Goal: Check status: Check status

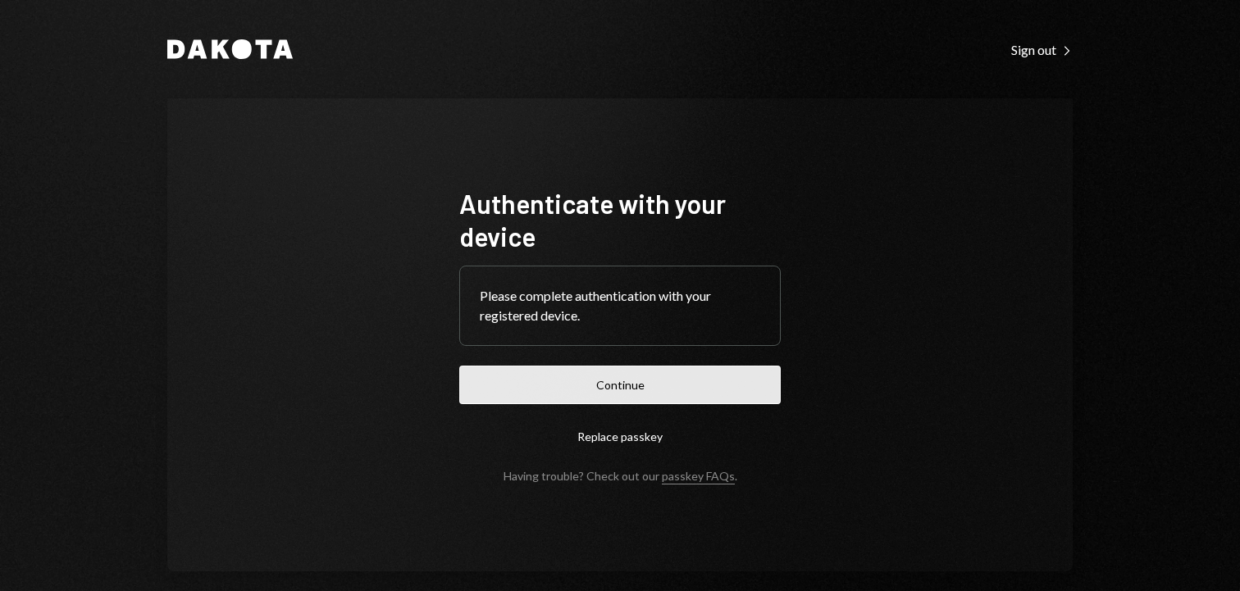
click at [649, 382] on button "Continue" at bounding box center [619, 385] width 321 height 39
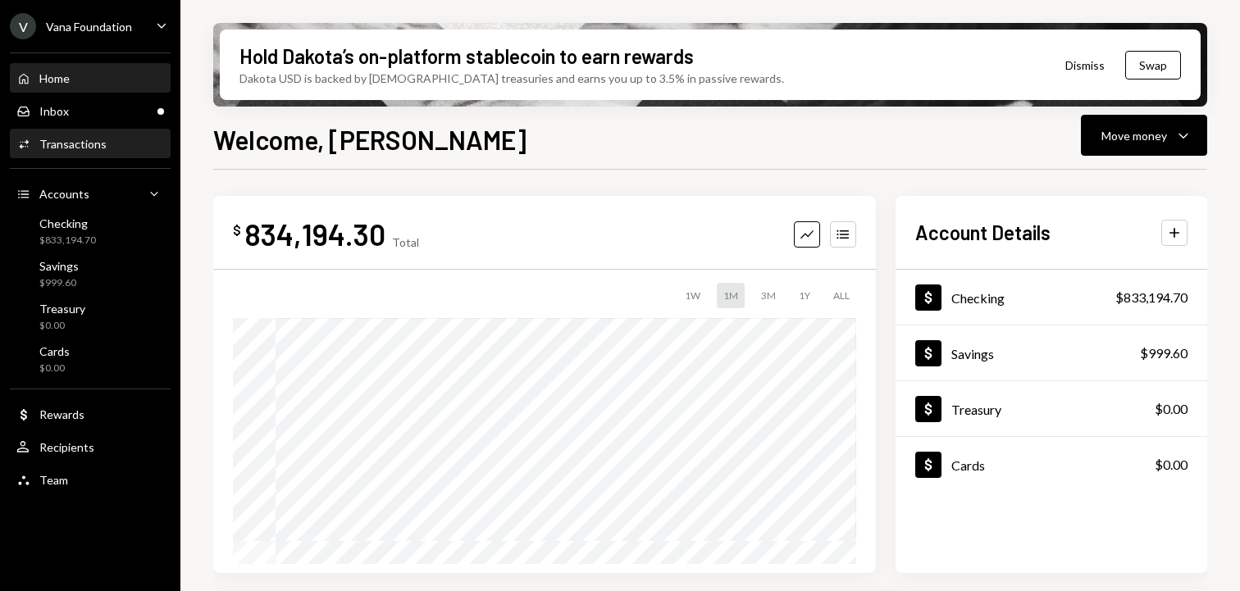
click at [120, 139] on div "Activities Transactions" at bounding box center [90, 144] width 148 height 15
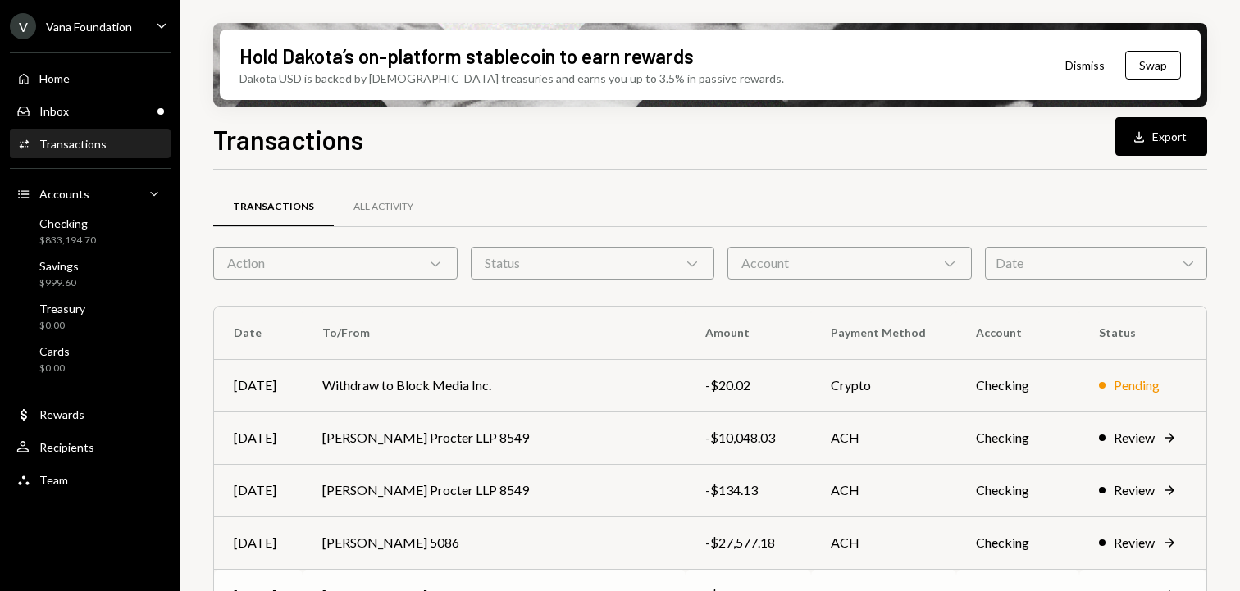
scroll to position [158, 0]
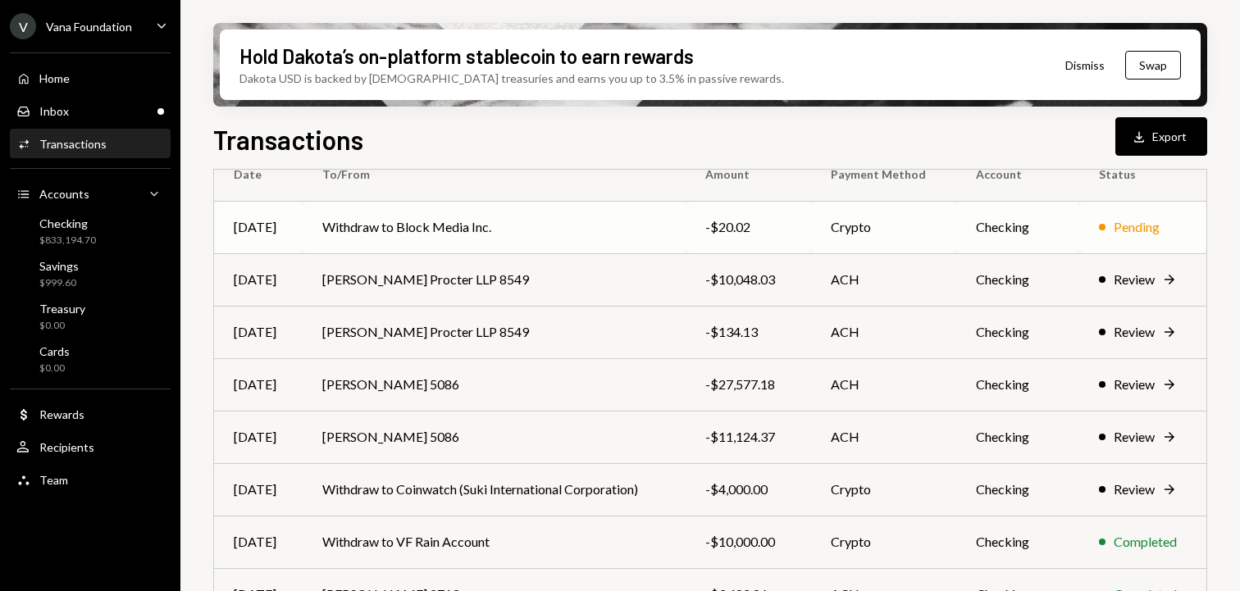
click at [1086, 239] on td "Pending" at bounding box center [1142, 227] width 127 height 52
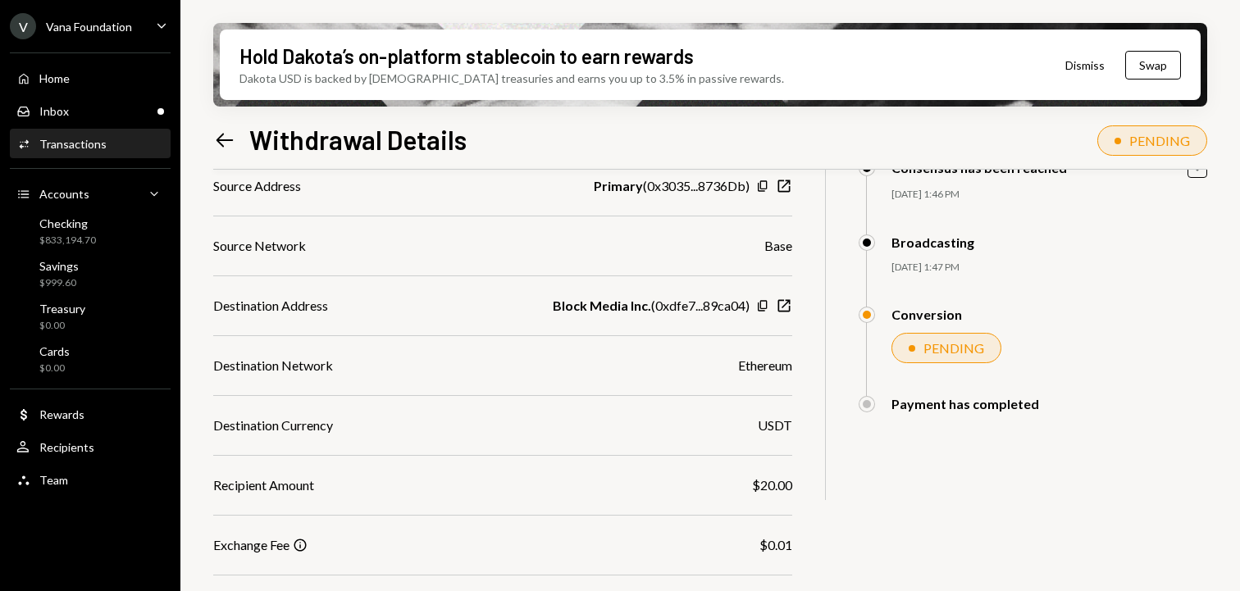
scroll to position [272, 0]
